Goal: Task Accomplishment & Management: Use online tool/utility

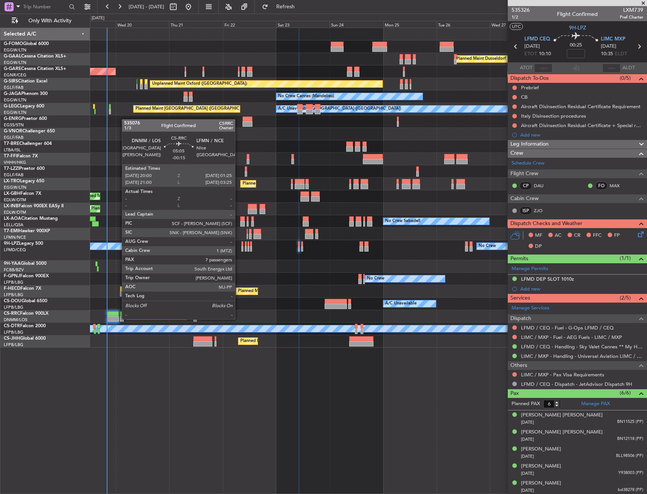
click at [116, 317] on div at bounding box center [113, 318] width 12 height 5
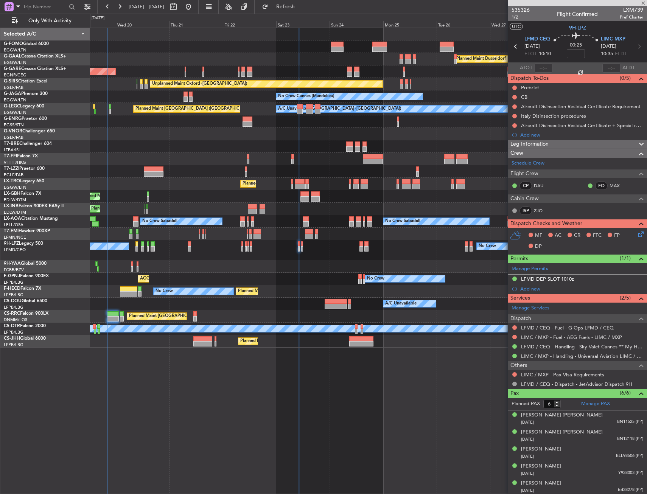
type input "-00:15"
type input "7"
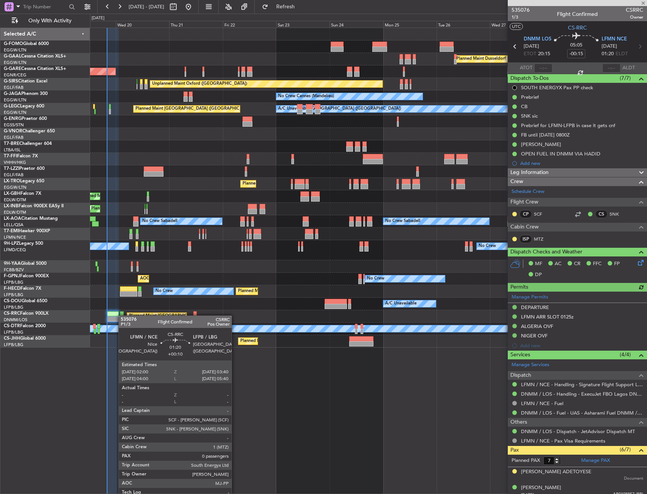
click at [122, 315] on div at bounding box center [122, 313] width 4 height 5
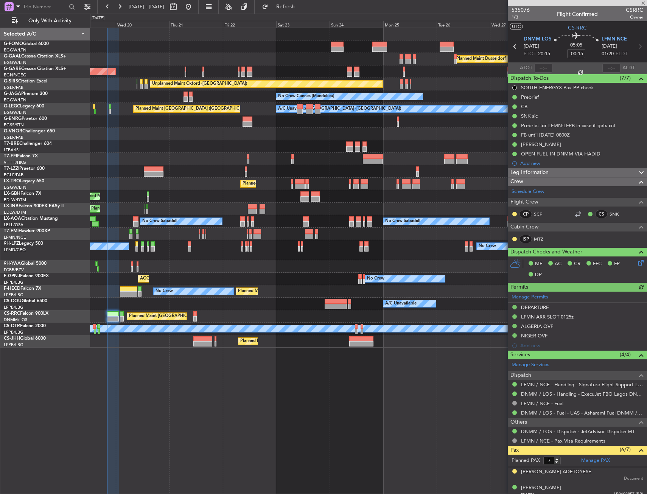
type input "+00:10"
type input "0"
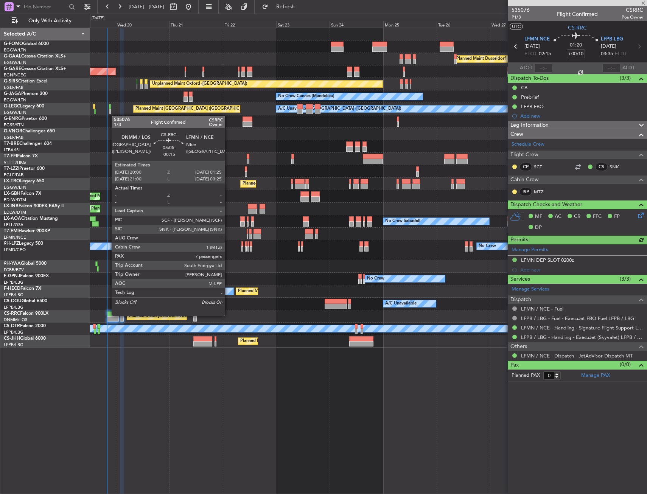
click at [108, 315] on div at bounding box center [113, 313] width 12 height 5
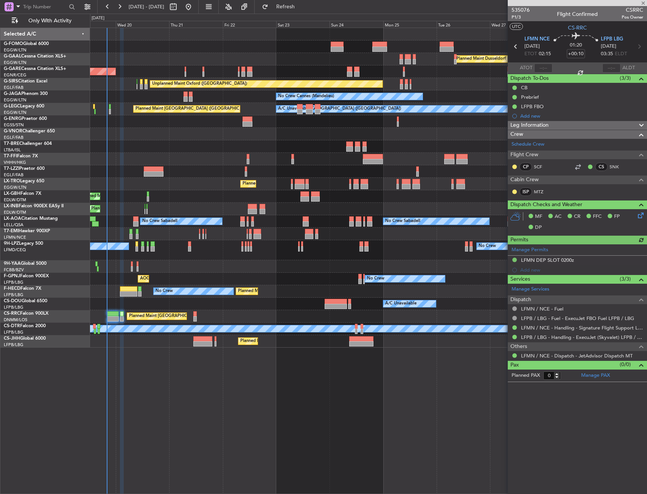
type input "-00:15"
type input "7"
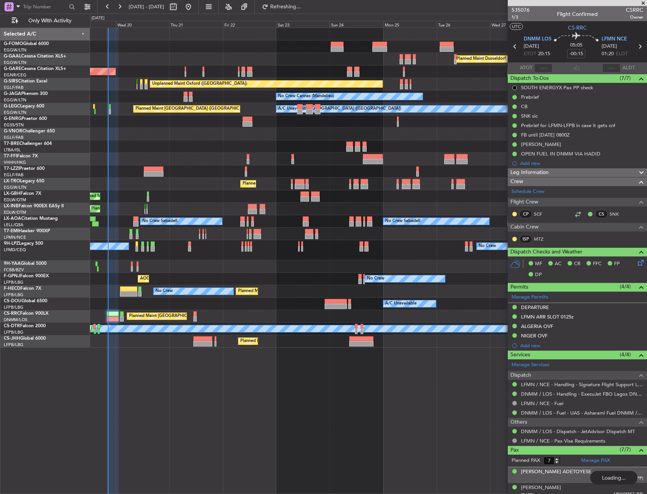
type input "20:21"
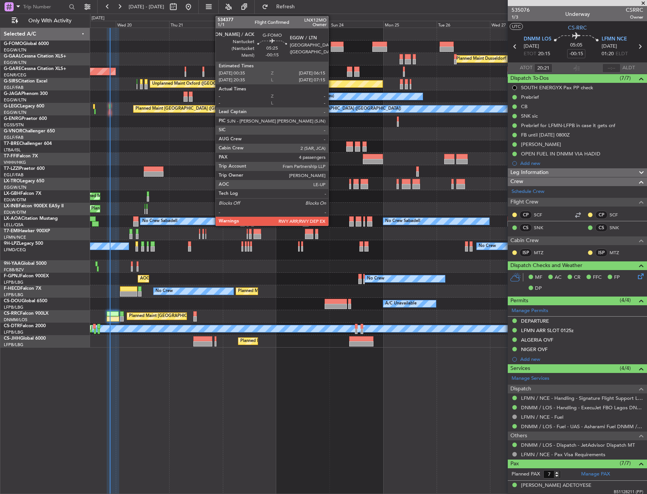
click at [332, 47] on div at bounding box center [336, 49] width 13 height 5
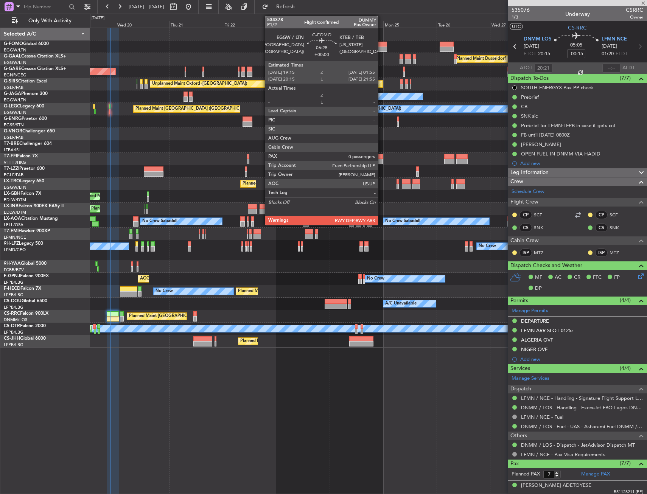
type input "4"
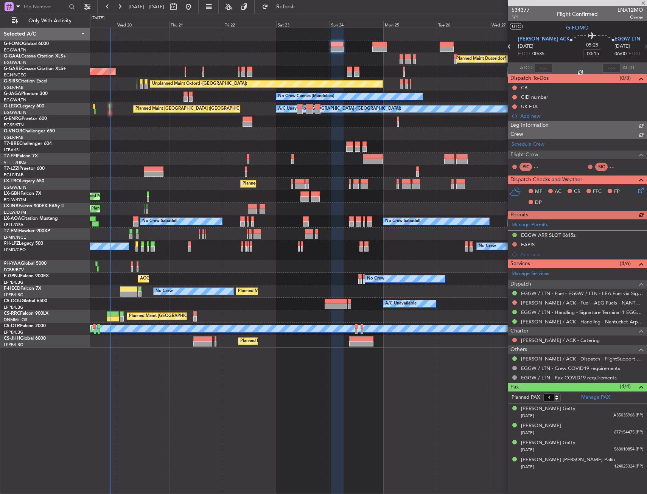
click at [372, 48] on div at bounding box center [379, 49] width 15 height 5
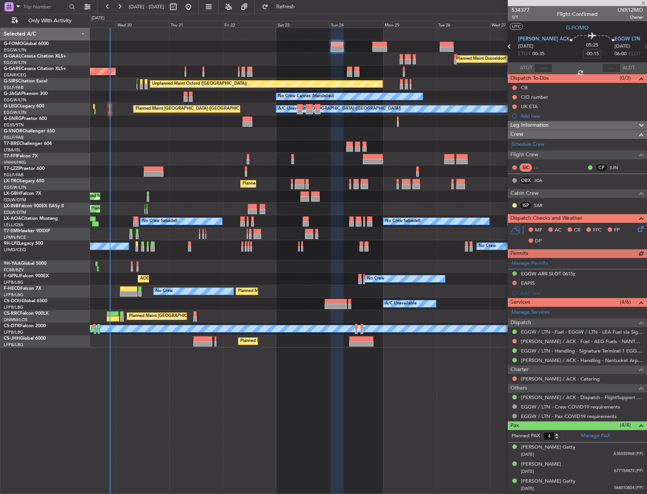
type input "0"
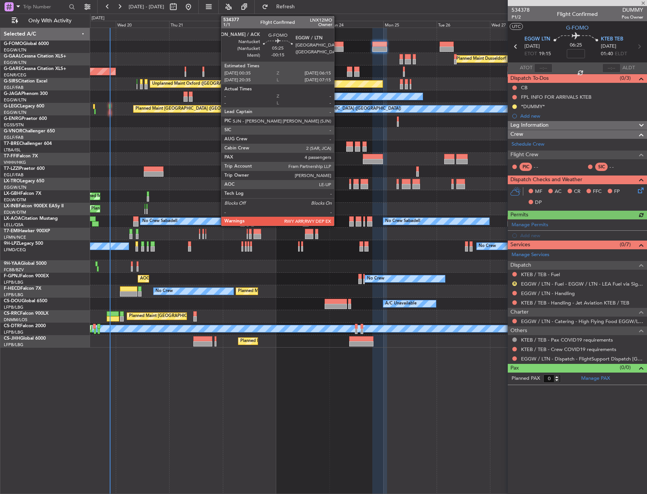
click at [335, 45] on div at bounding box center [336, 44] width 13 height 5
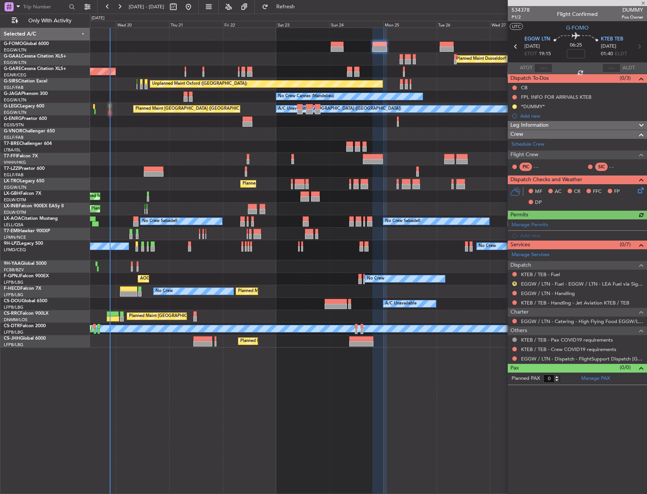
type input "-00:15"
type input "4"
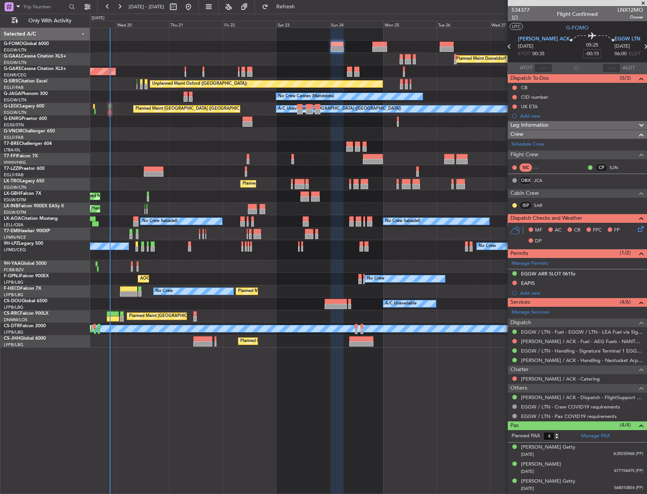
click at [520, 18] on span "1/1" at bounding box center [520, 17] width 18 height 6
